Goal: Information Seeking & Learning: Learn about a topic

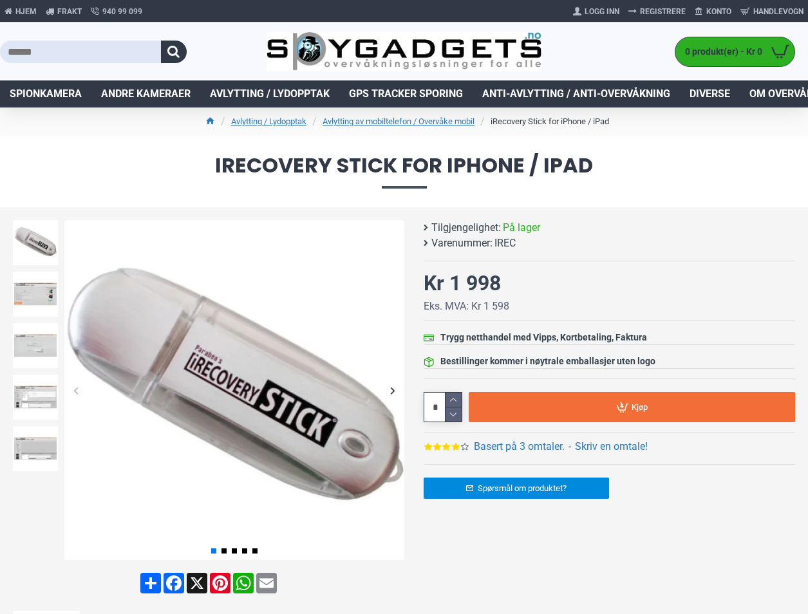
click at [586, 570] on div "iRecovery Stick for iPhone / iPad Tilgjengelighet: På lager Varenummer: IREC - …" at bounding box center [599, 415] width 391 height 391
